Goal: Task Accomplishment & Management: Manage account settings

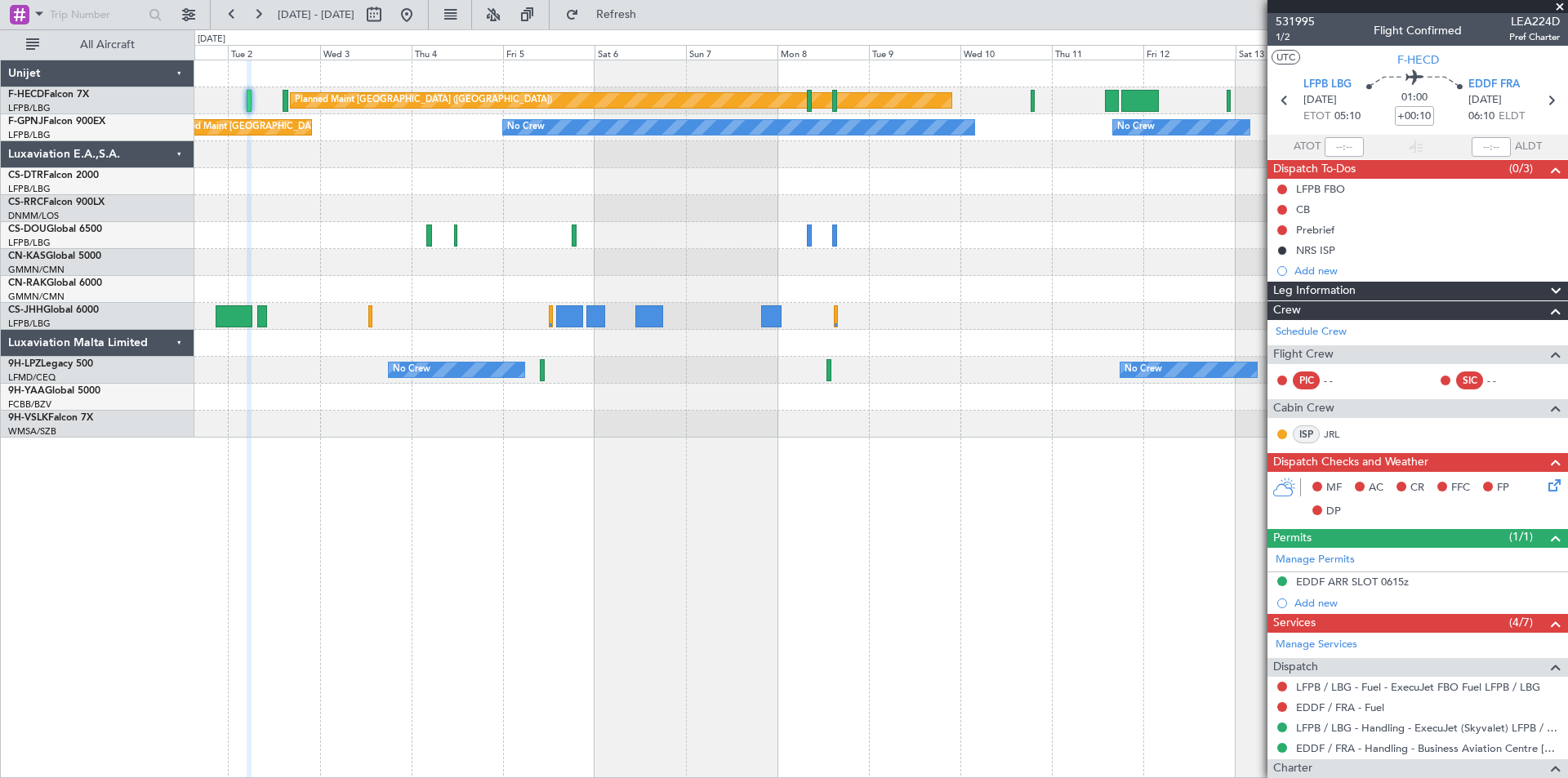
click at [917, 183] on div "No Crew" at bounding box center [881, 181] width 1372 height 27
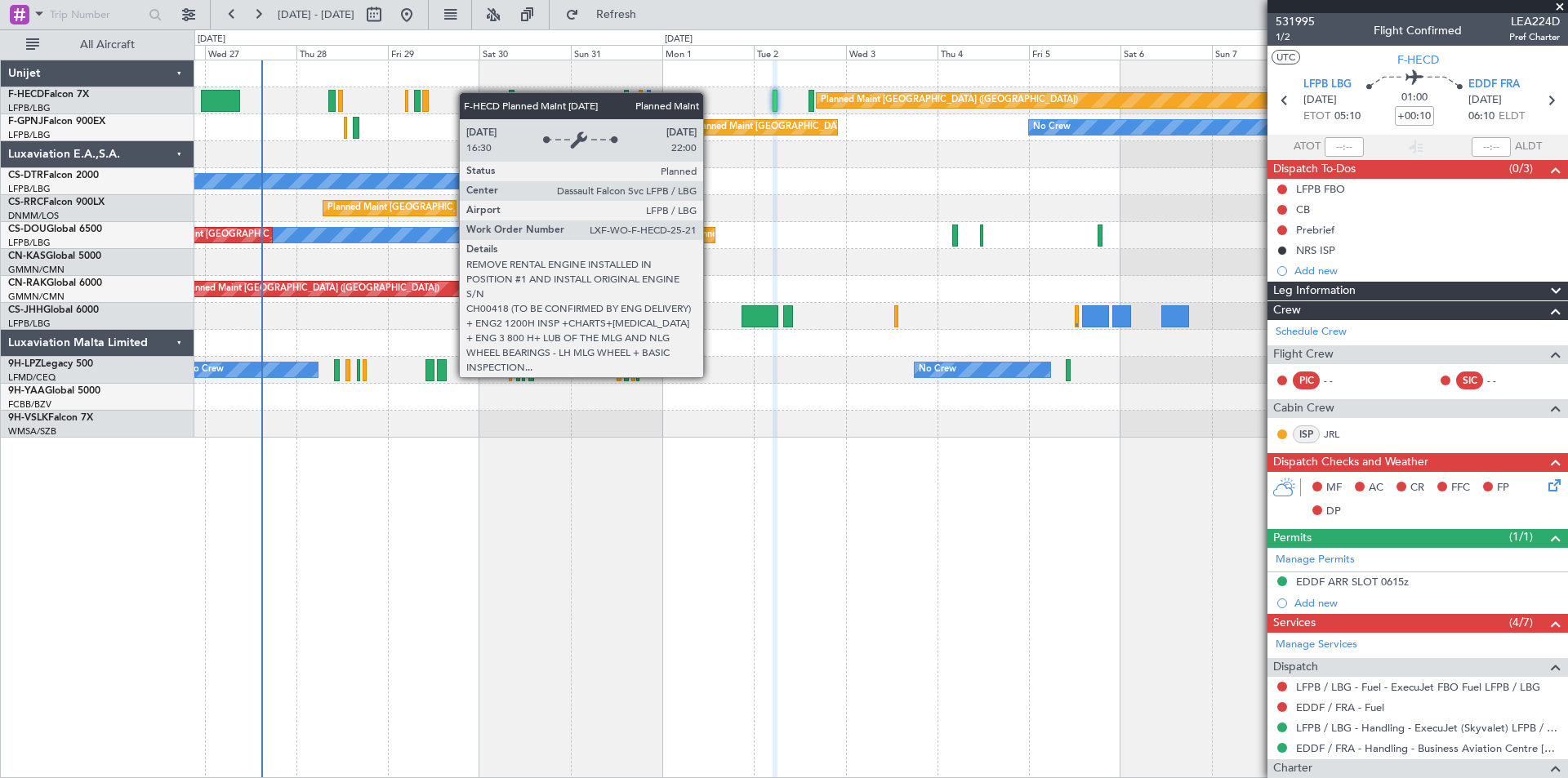
click at [950, 103] on div "Planned Maint [GEOGRAPHIC_DATA] ([GEOGRAPHIC_DATA]) No Crew Planned Maint [GEOG…" at bounding box center [881, 249] width 1372 height 377
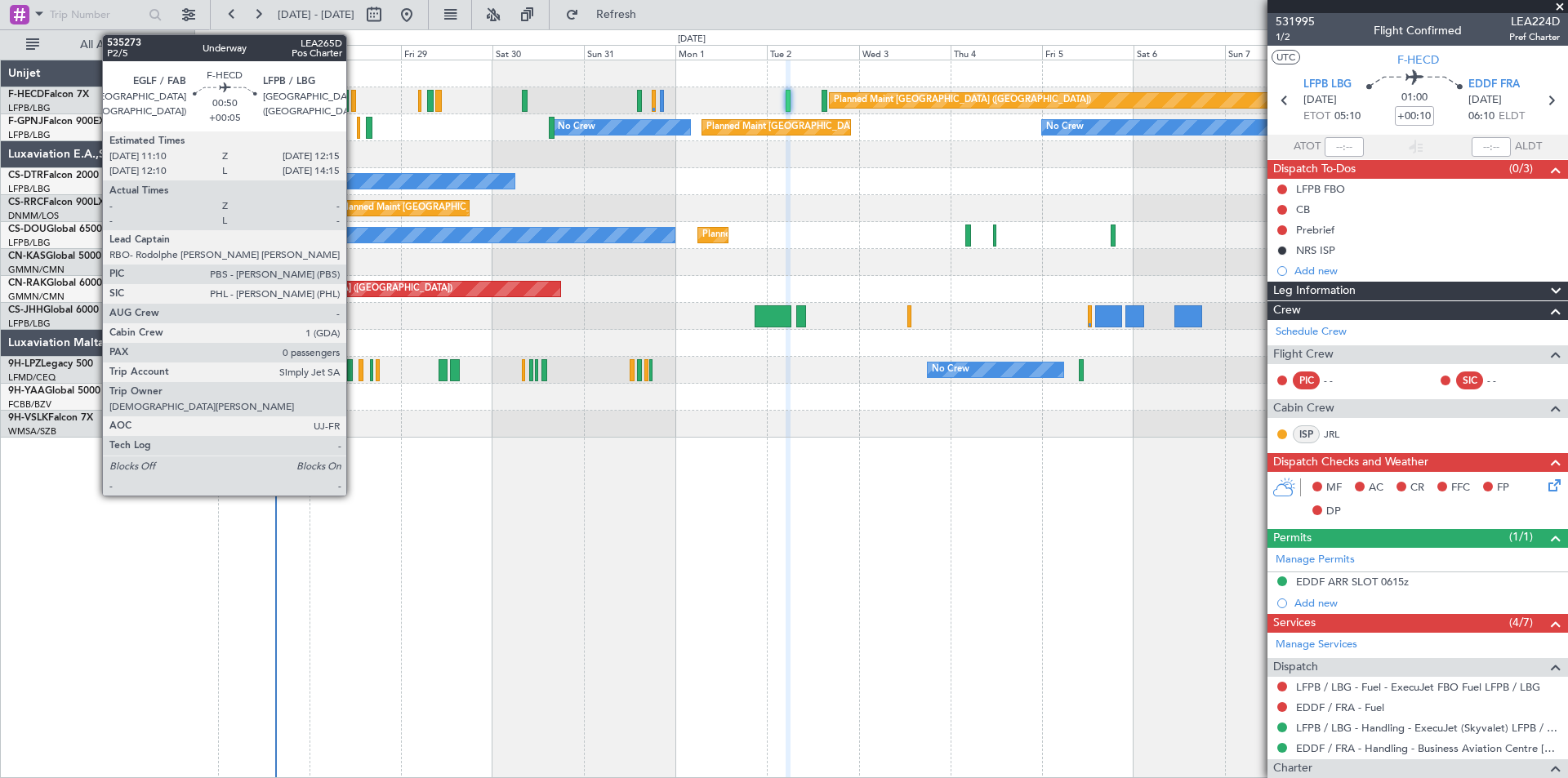
click at [353, 104] on div at bounding box center [354, 100] width 5 height 22
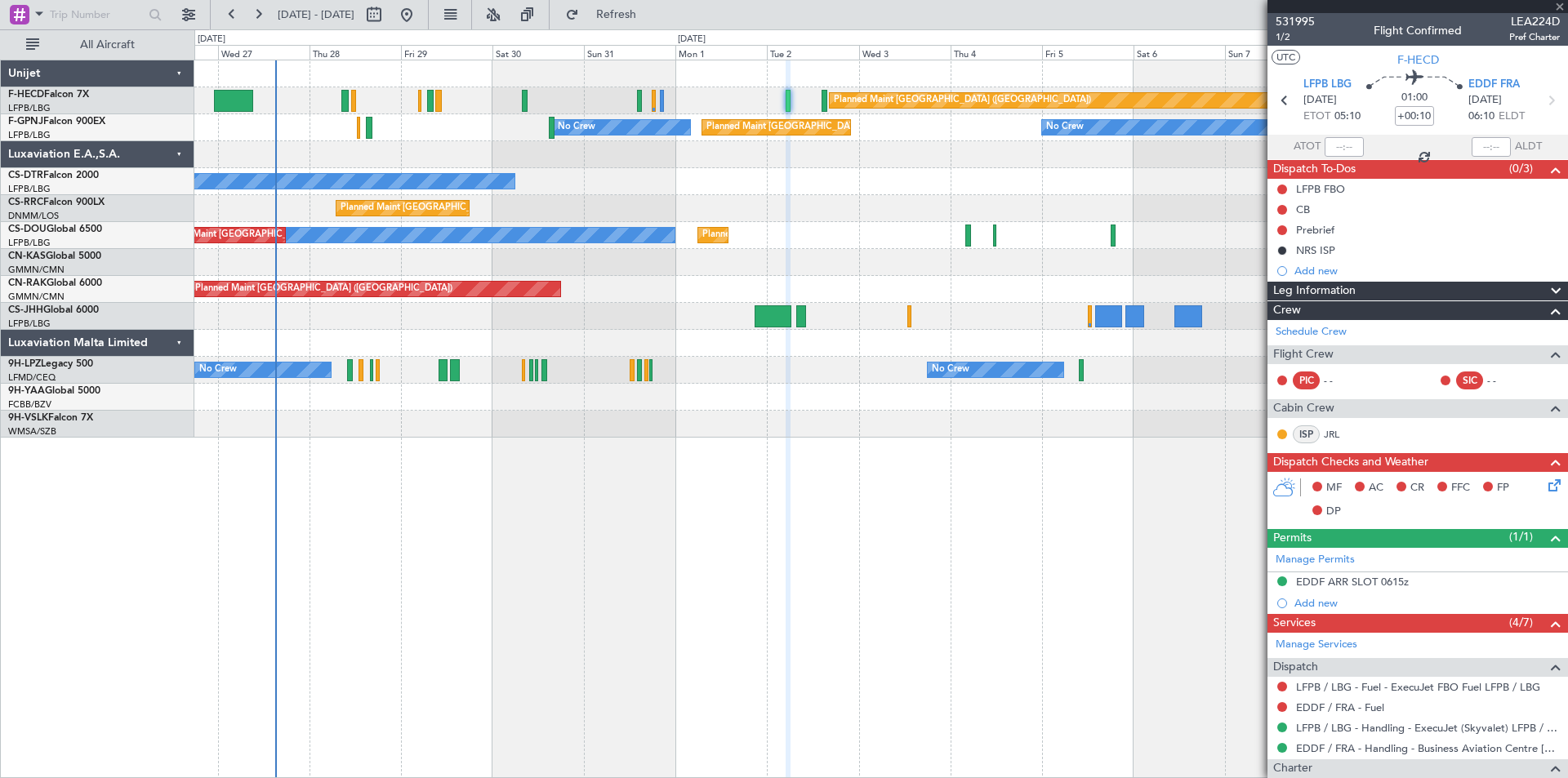
type input "+00:05"
type input "0"
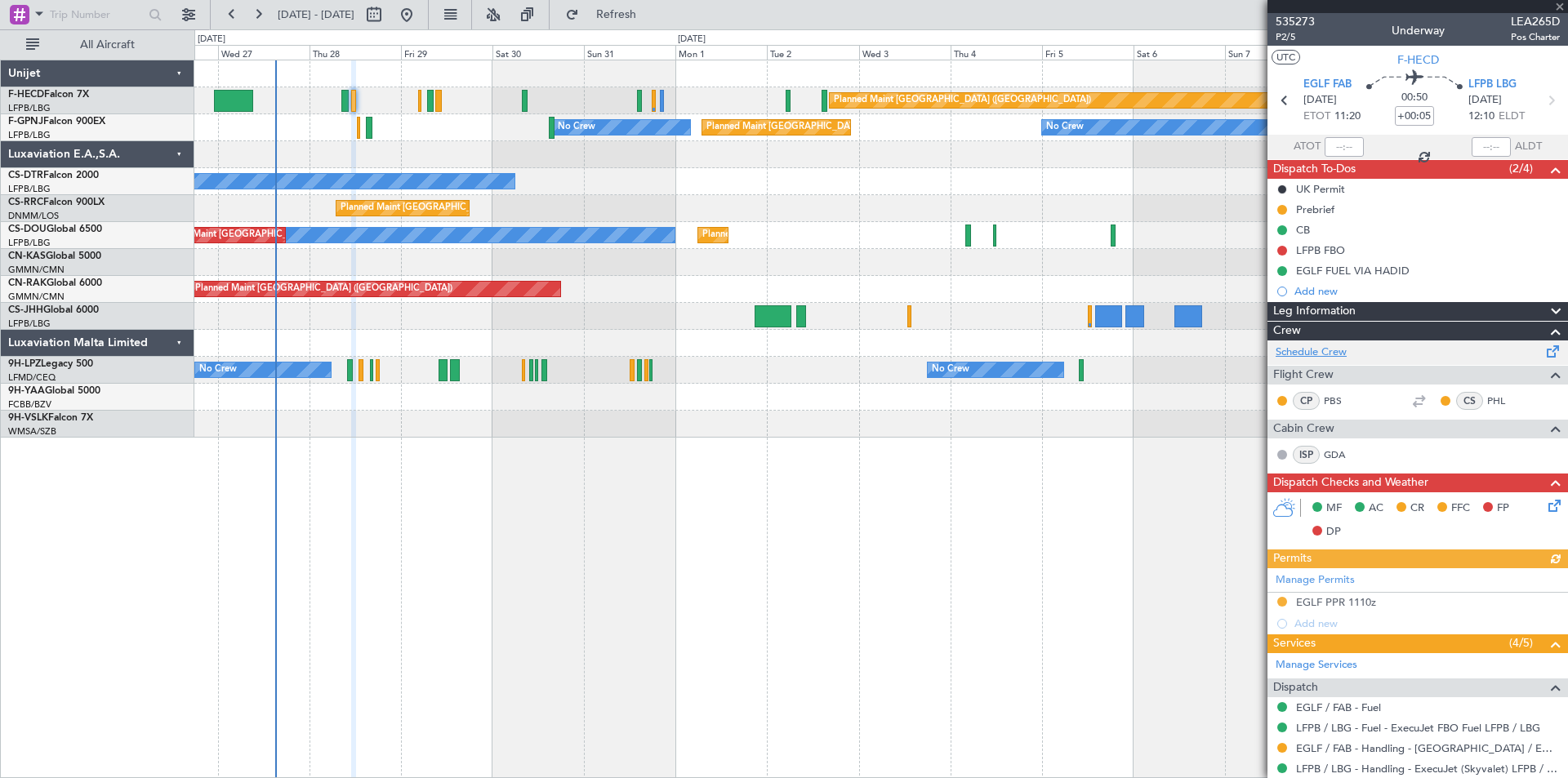
click at [1298, 352] on link "Schedule Crew" at bounding box center [1311, 352] width 71 height 16
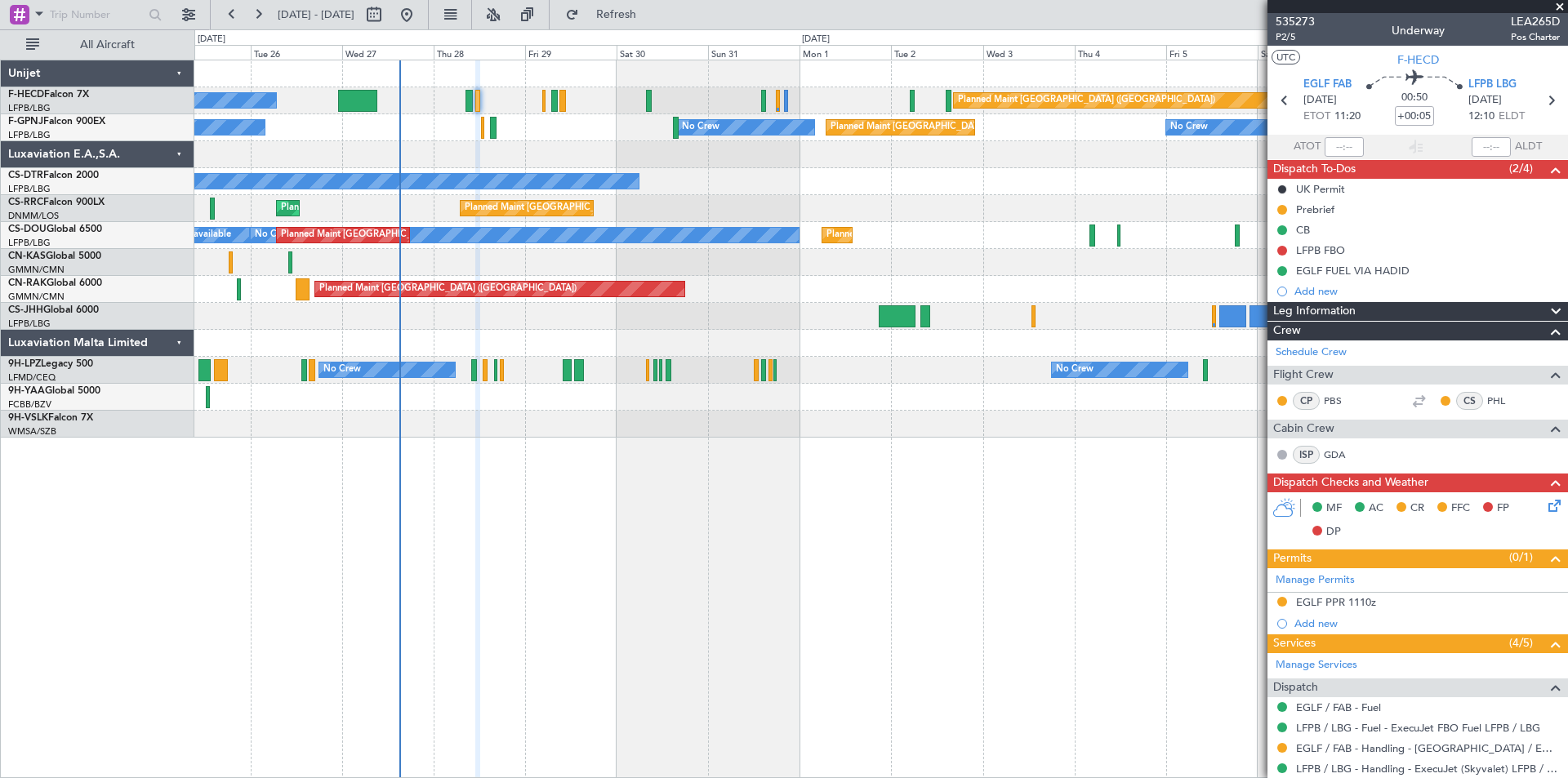
click at [837, 191] on div "Planned Maint [GEOGRAPHIC_DATA] ([GEOGRAPHIC_DATA]) No Crew Planned Maint [GEOG…" at bounding box center [881, 249] width 1372 height 377
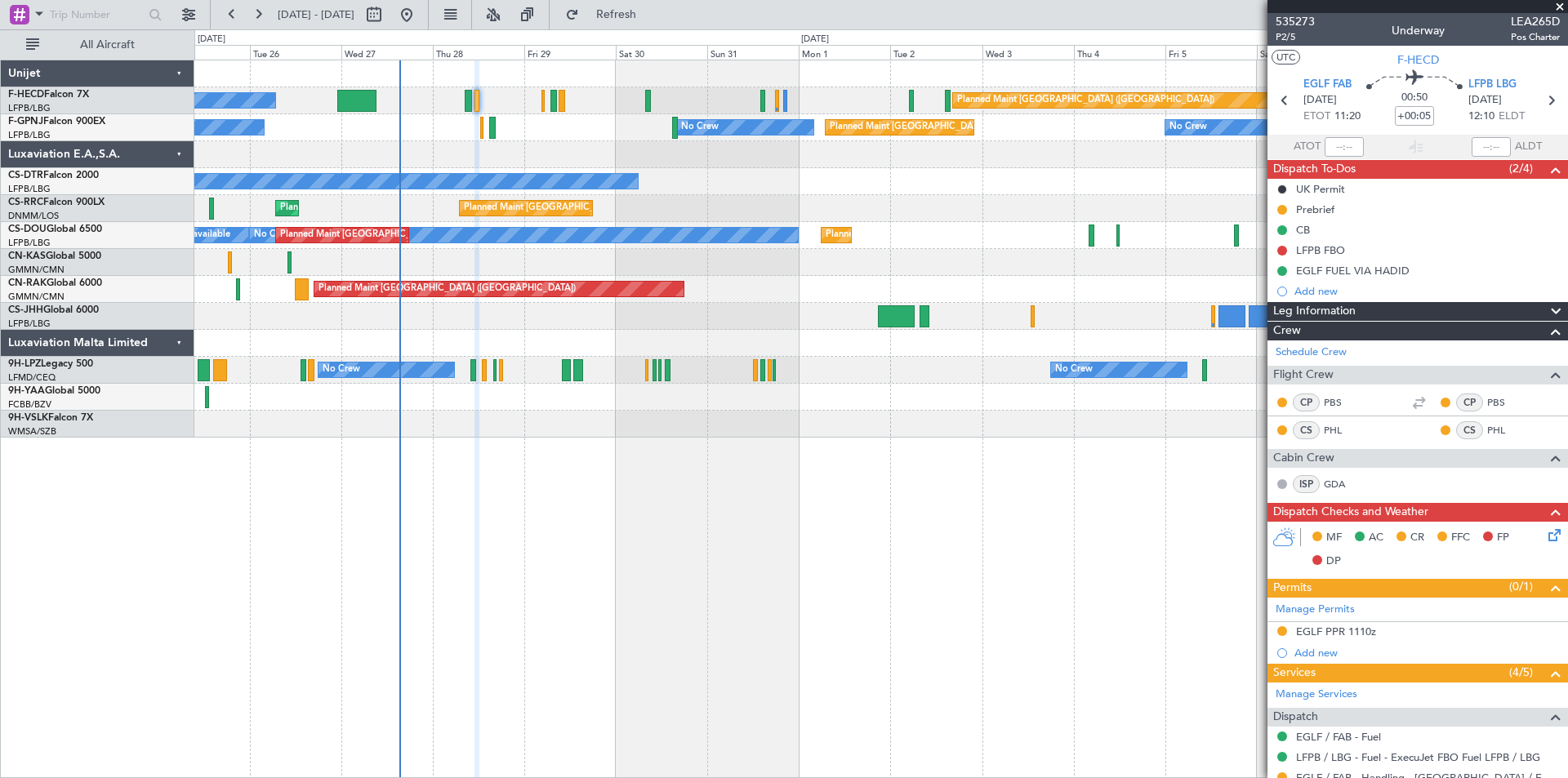
click at [1559, 8] on span at bounding box center [1559, 7] width 16 height 15
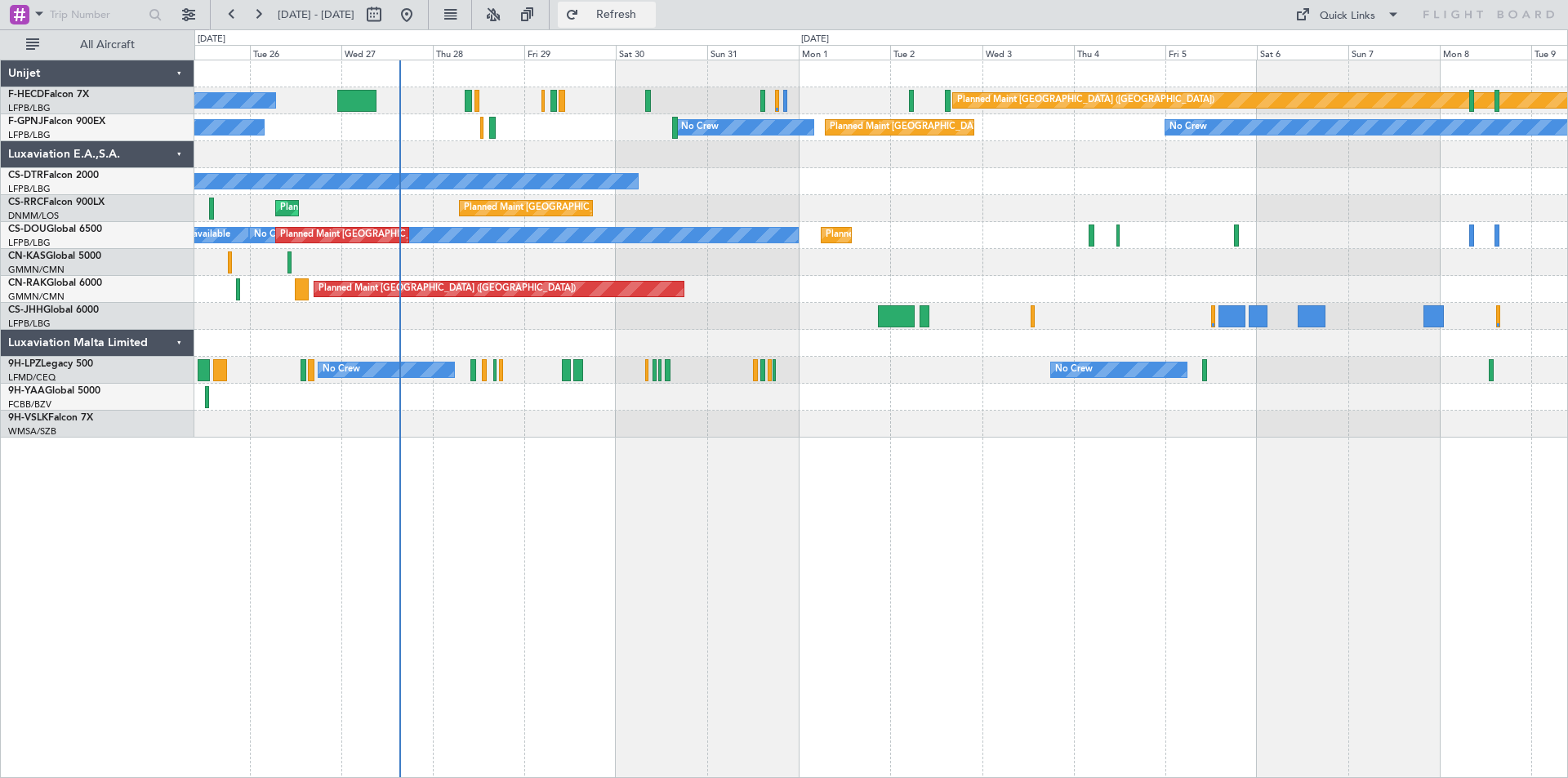
click at [651, 12] on span "Refresh" at bounding box center [616, 14] width 68 height 12
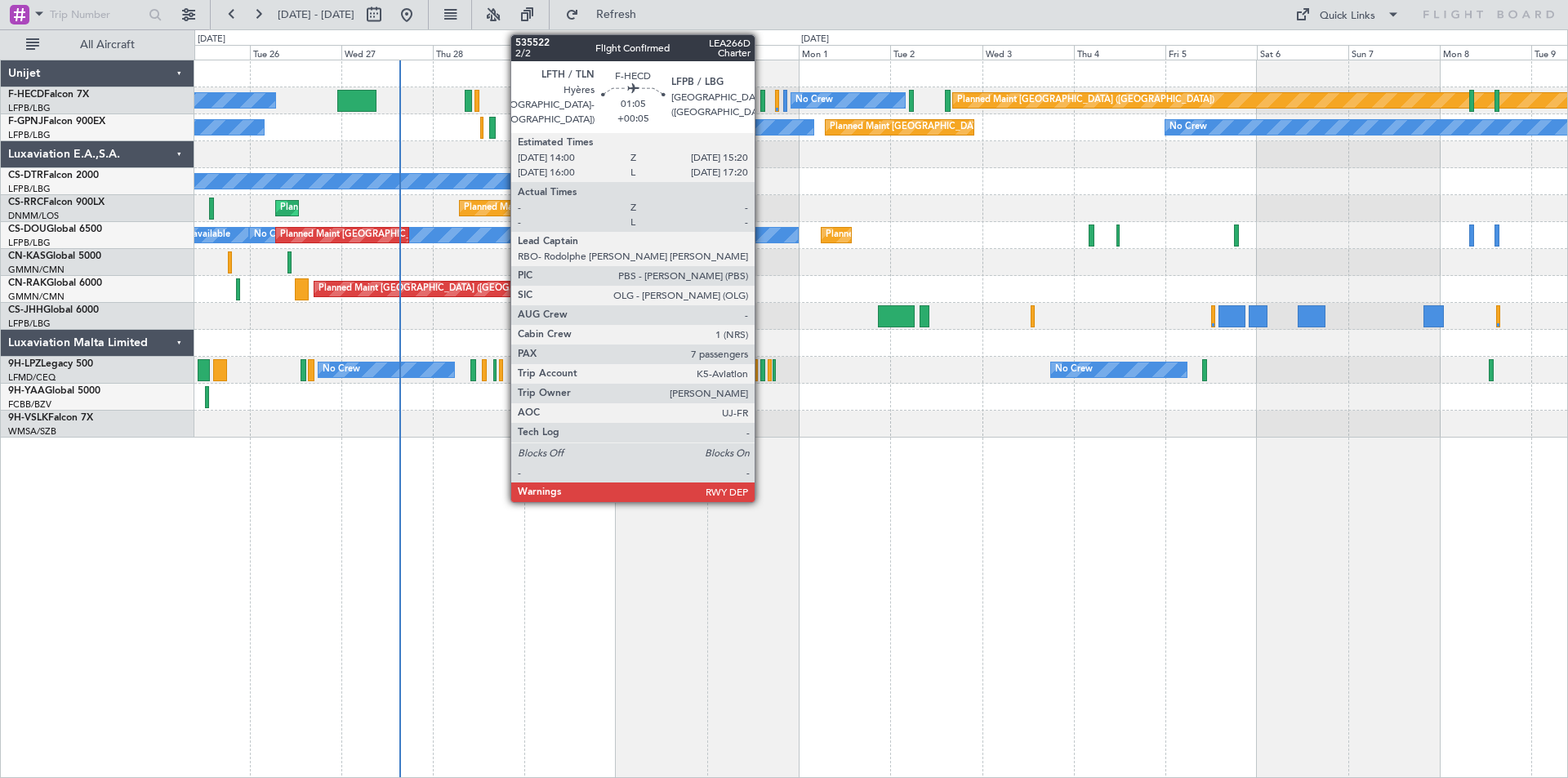
click at [762, 96] on div at bounding box center [763, 100] width 5 height 22
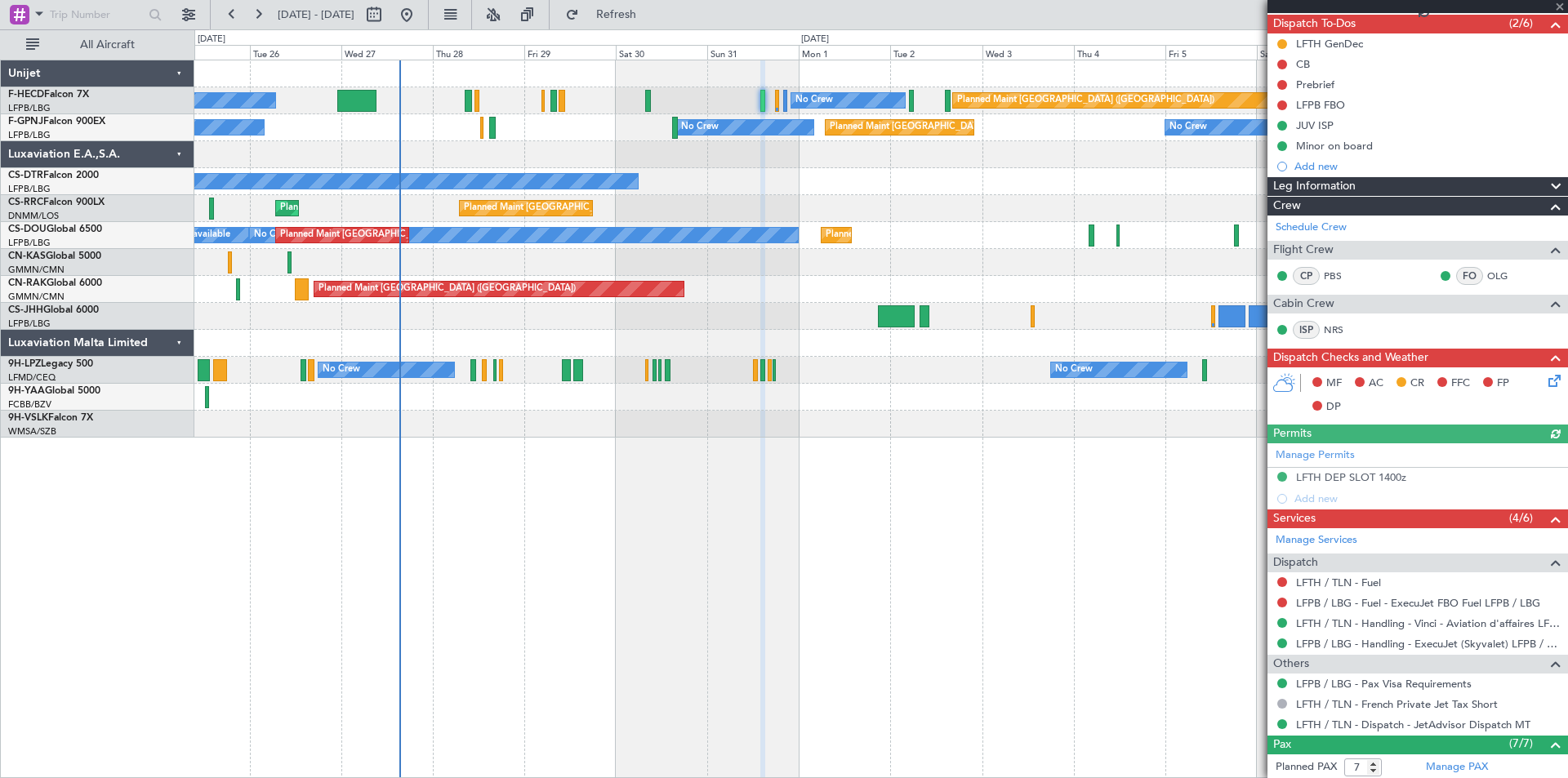
scroll to position [404, 0]
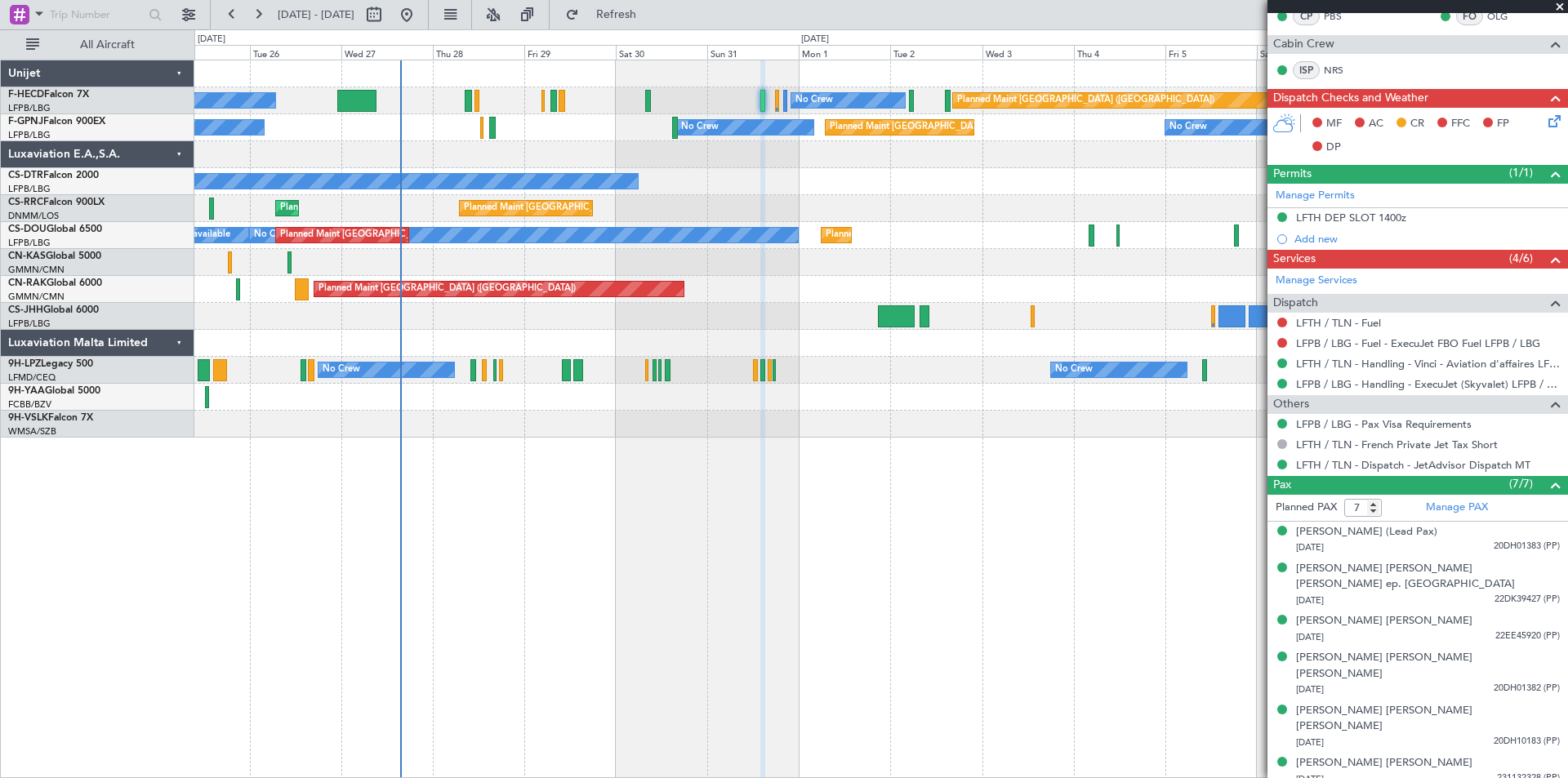
click at [1560, 7] on span at bounding box center [1559, 7] width 16 height 15
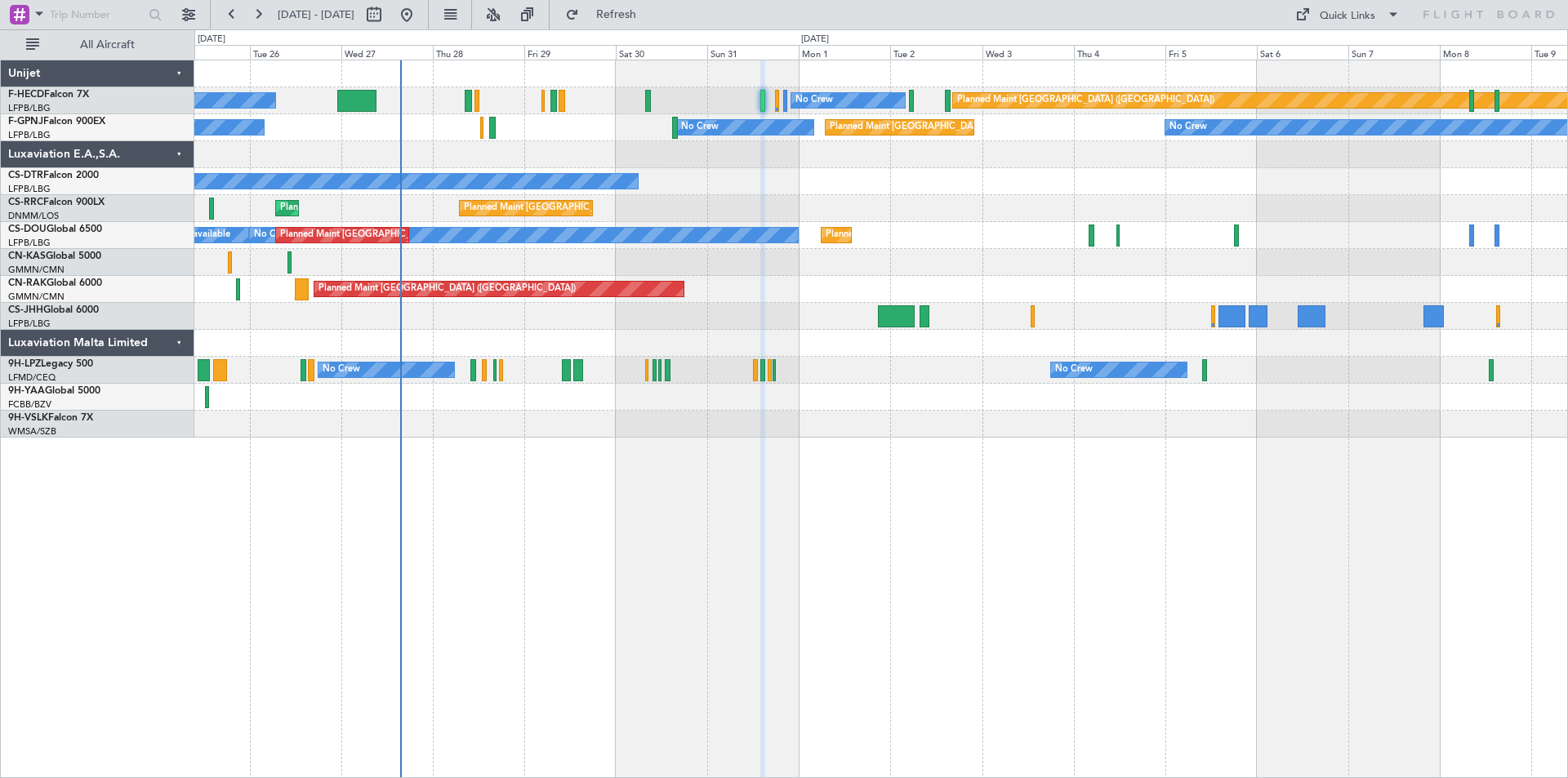
type input "0"
